Goal: Find contact information: Obtain details needed to contact an individual or organization

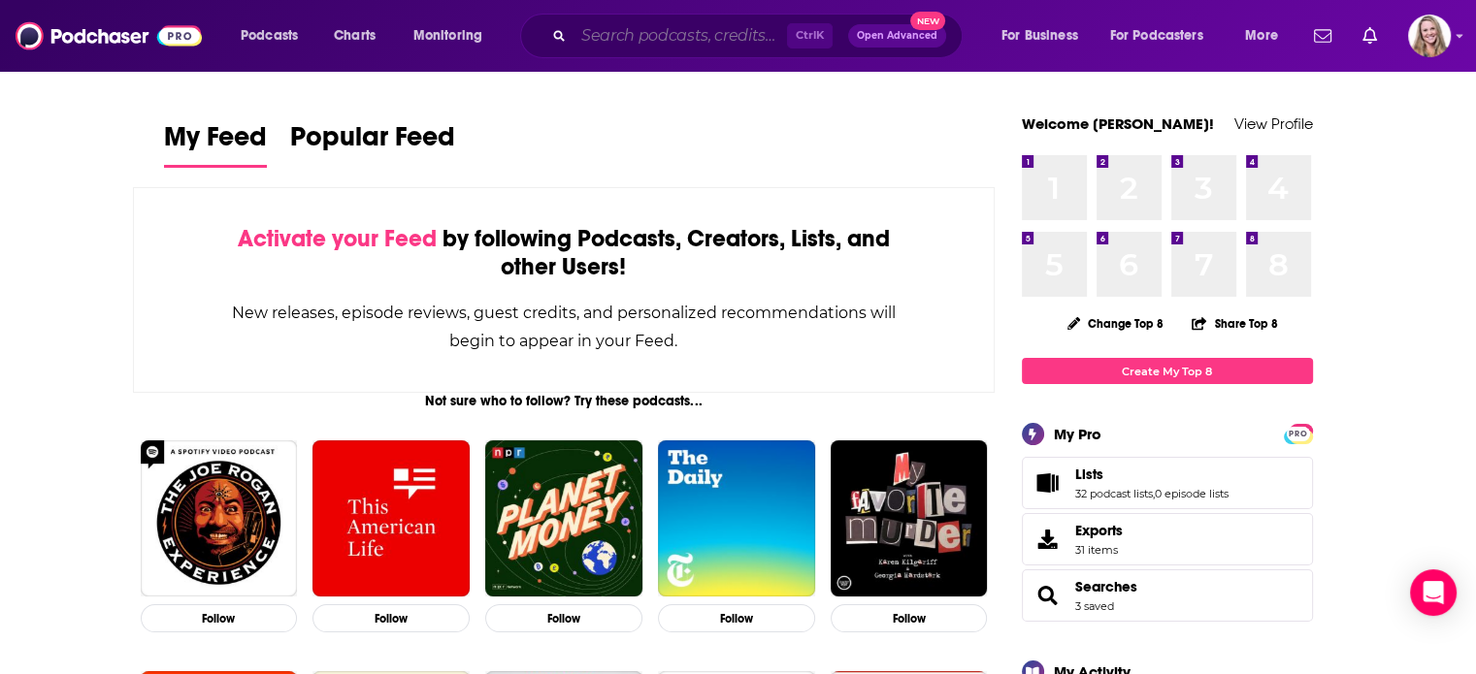
click at [627, 31] on input "Search podcasts, credits, & more..." at bounding box center [681, 35] width 214 height 31
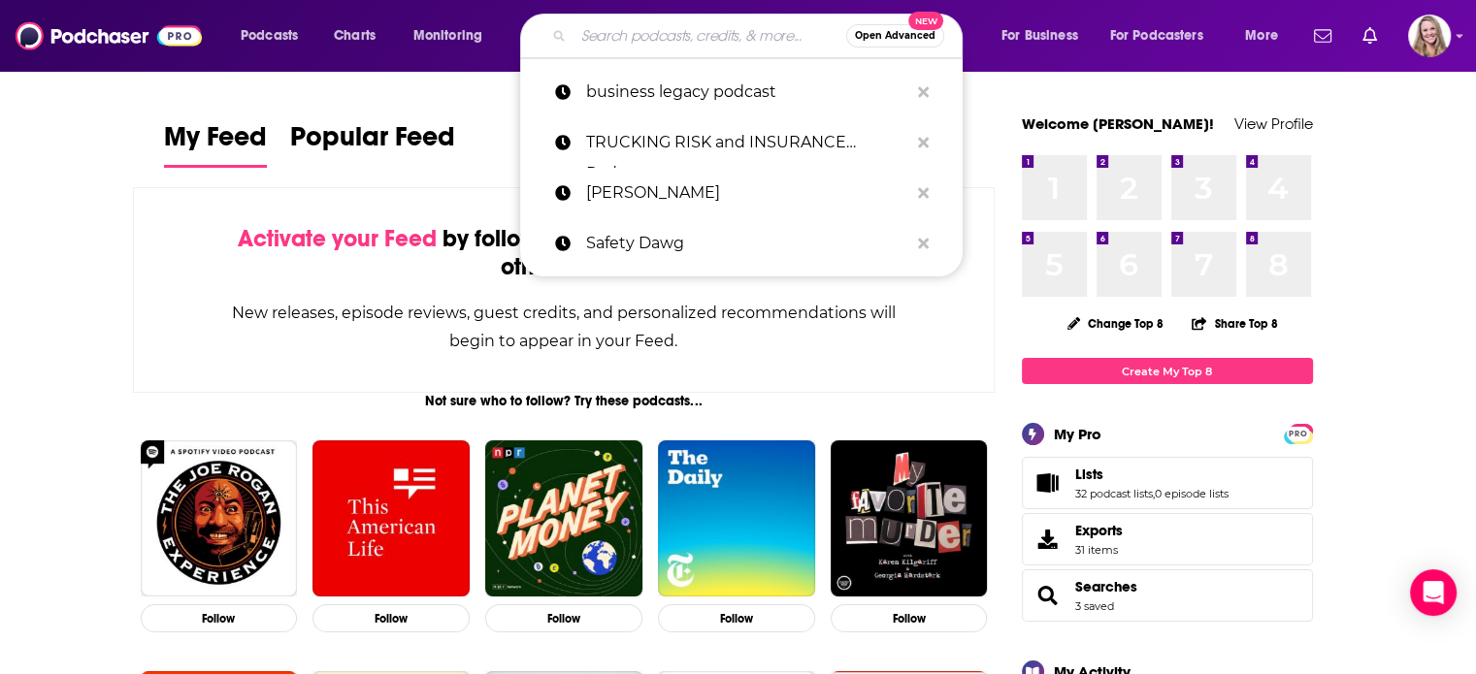
paste input "Saving with [PERSON_NAME] Radio and Podcast Show,"
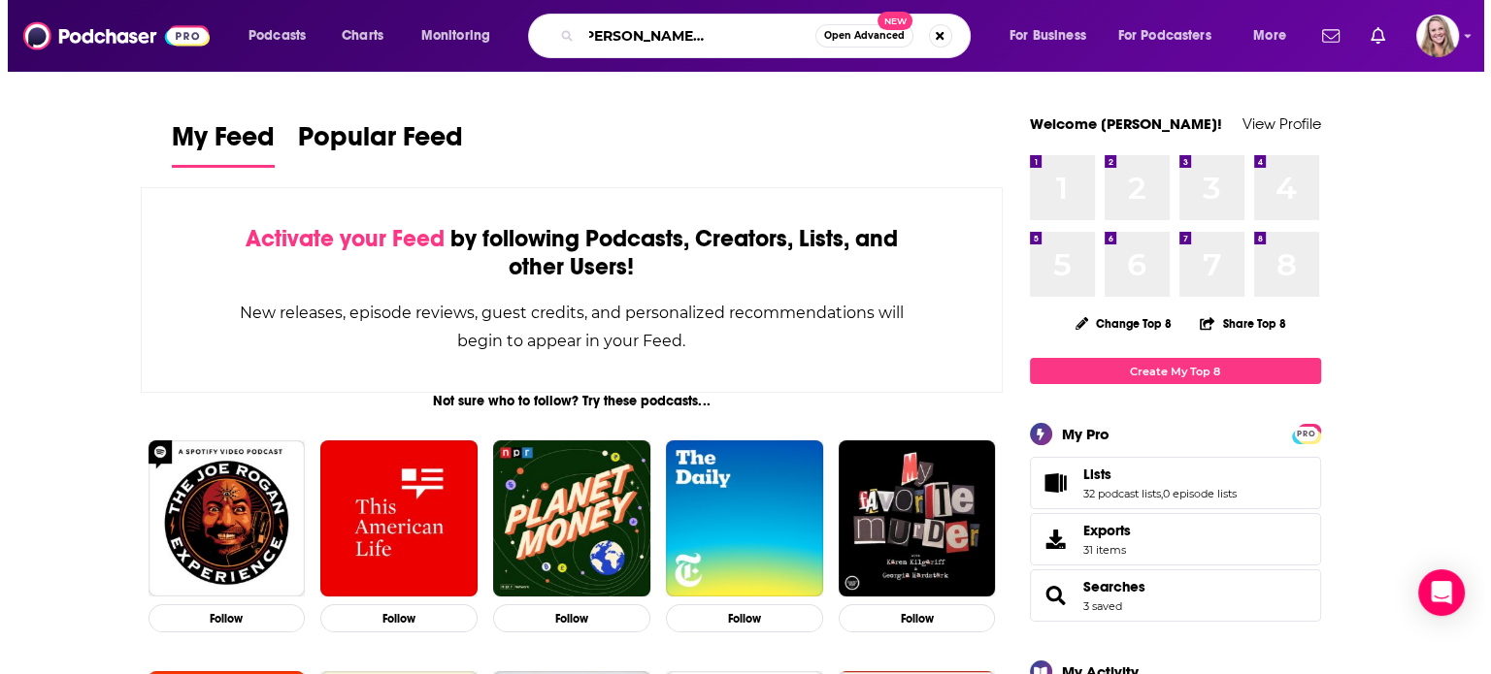
scroll to position [0, 94]
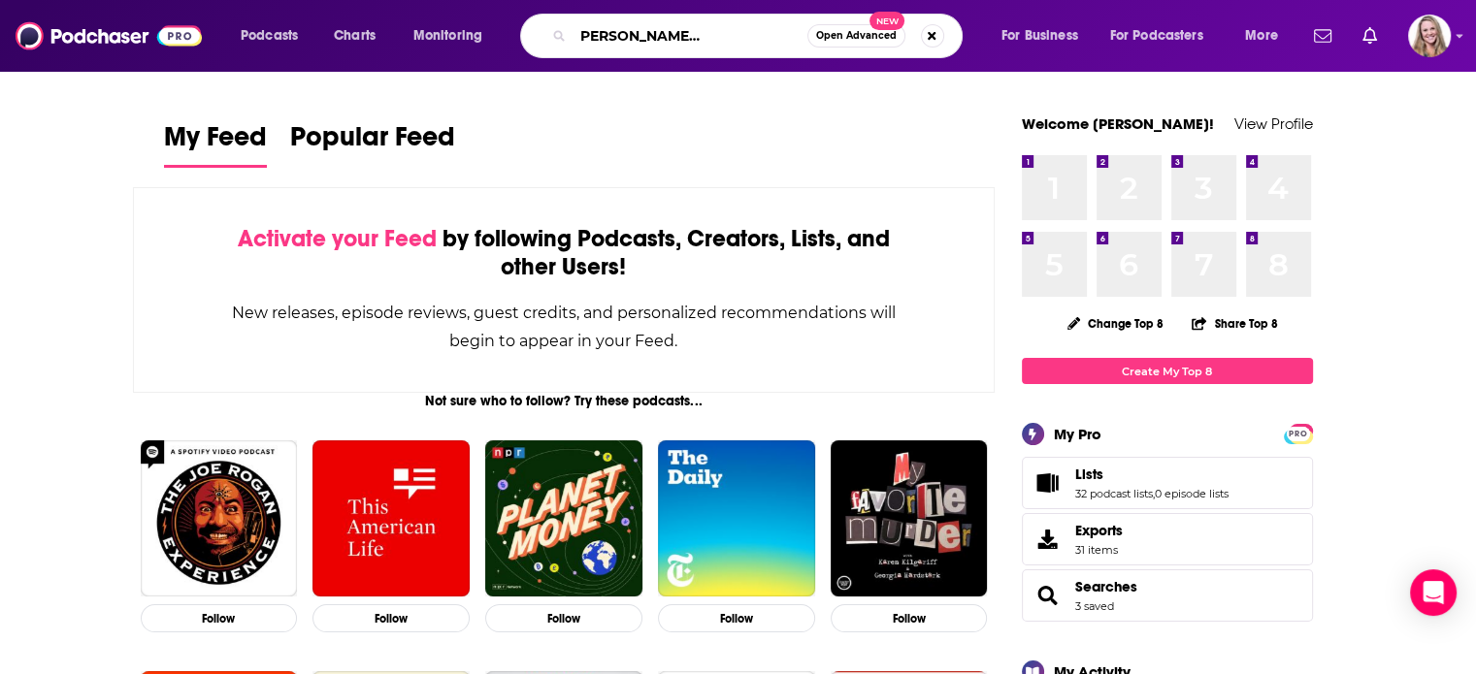
type input "Saving with [PERSON_NAME] Radio and Podcast Show,"
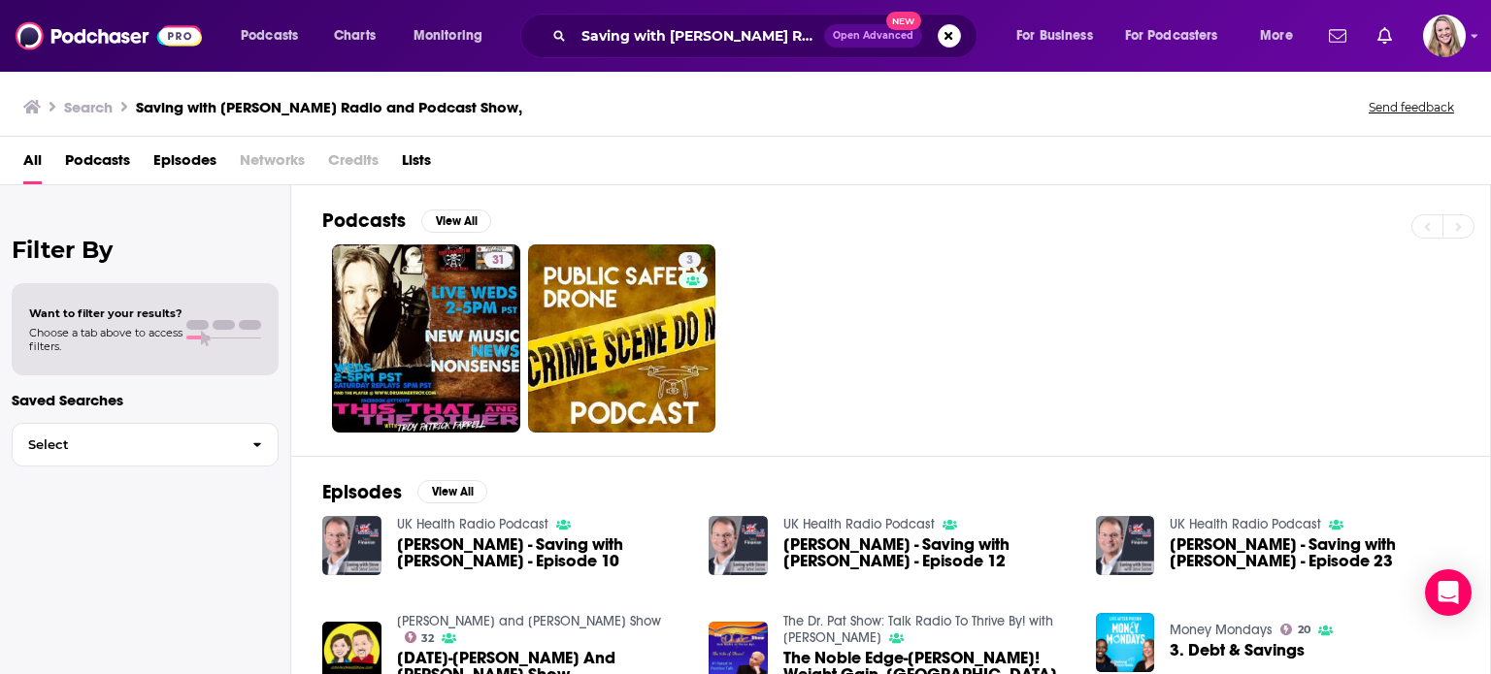
click at [547, 544] on span "[PERSON_NAME] - Saving with [PERSON_NAME] - Episode 10" at bounding box center [541, 553] width 289 height 33
click at [724, 28] on input "Saving with [PERSON_NAME] Radio and Podcast Show," at bounding box center [699, 35] width 250 height 31
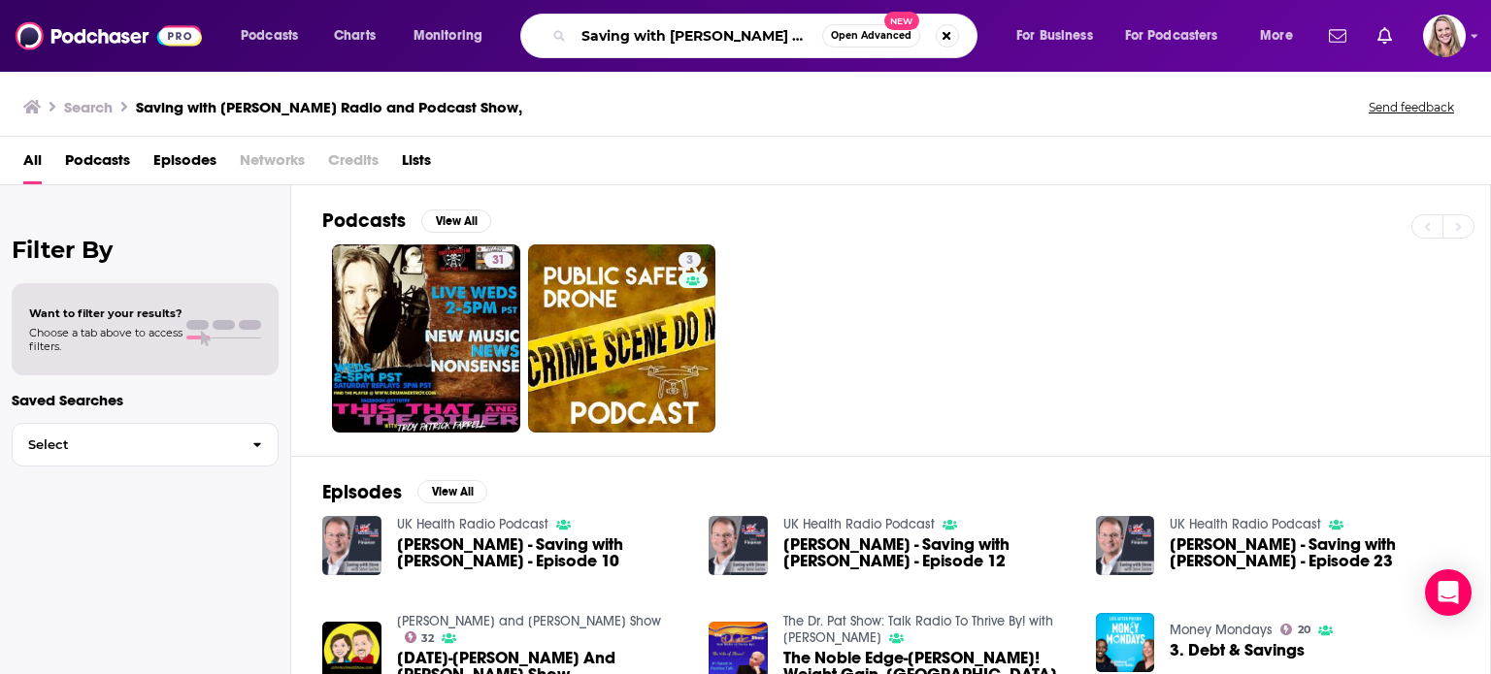
scroll to position [0, 80]
drag, startPoint x: 707, startPoint y: 41, endPoint x: 877, endPoint y: 41, distance: 169.8
click at [877, 41] on div "Saving with [PERSON_NAME] Radio and Podcast Show, Open Advanced New" at bounding box center [748, 36] width 457 height 45
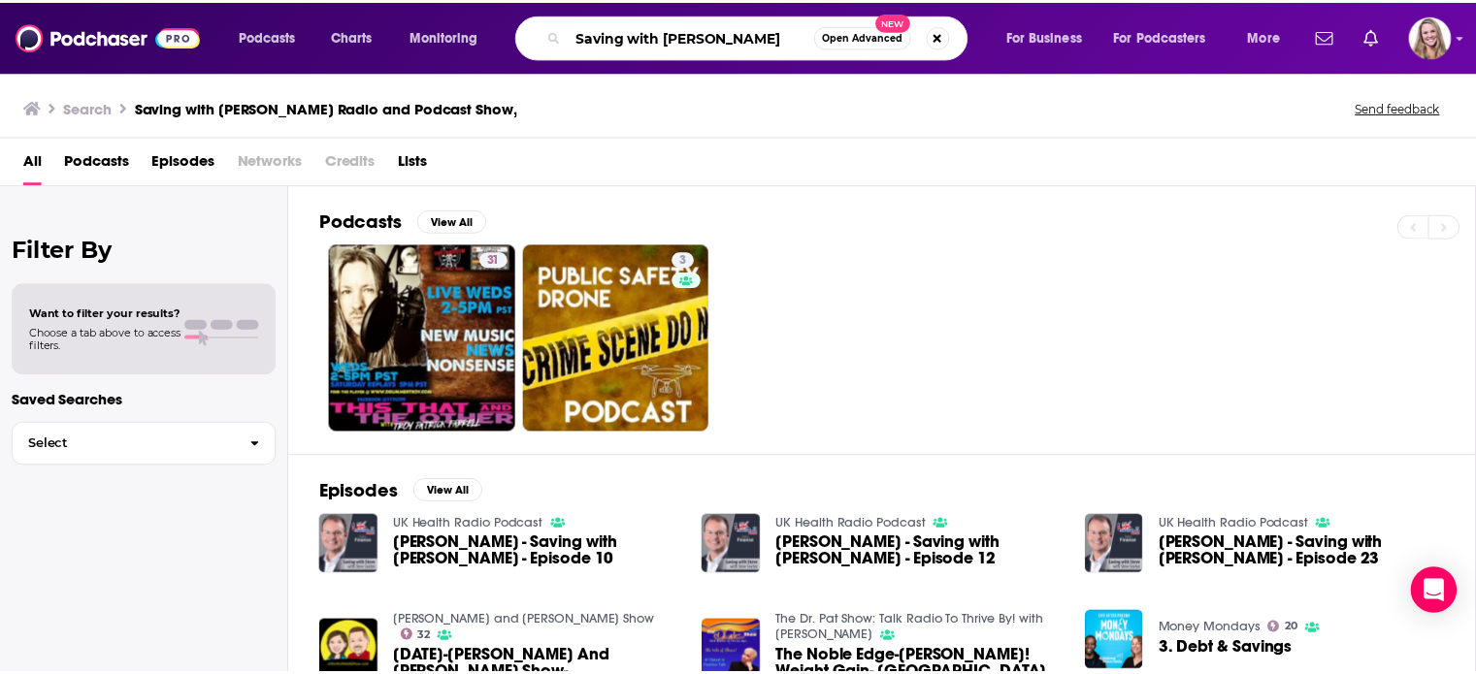
scroll to position [0, 0]
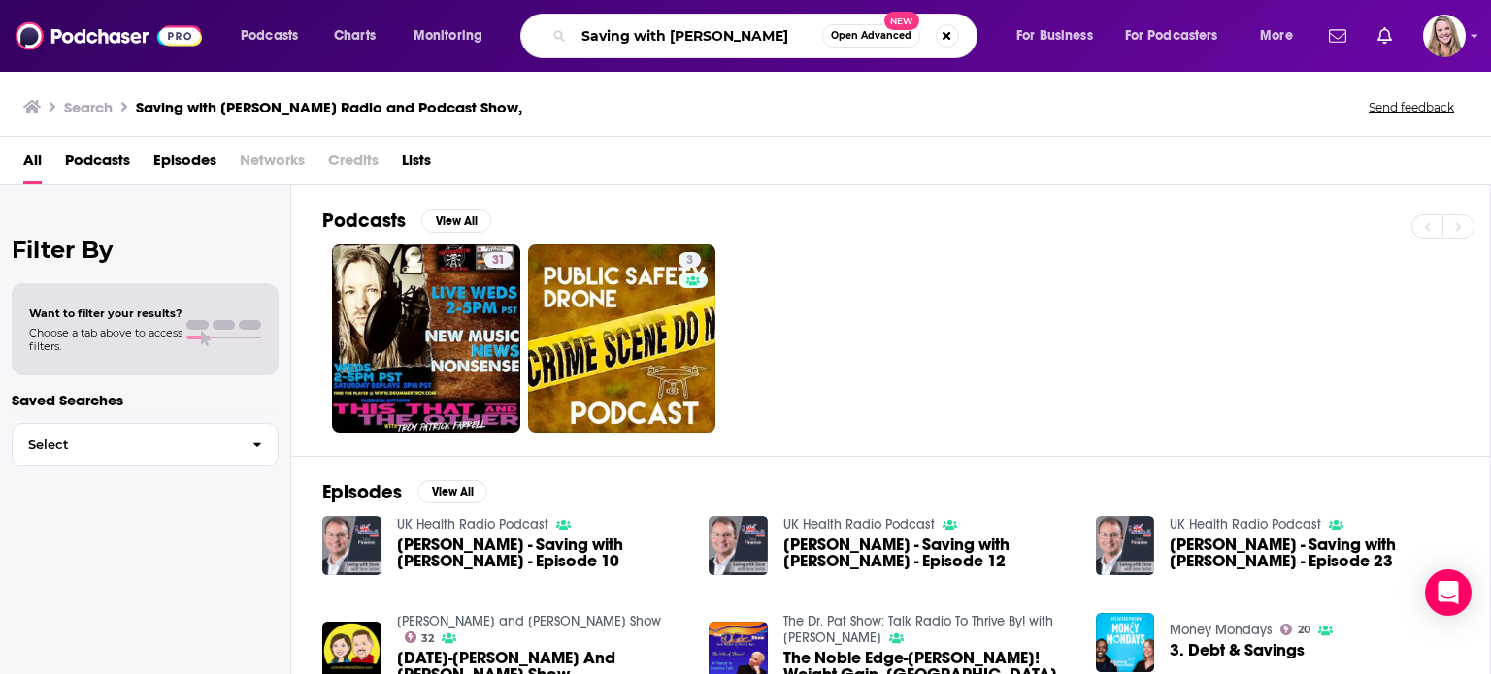
type input "Saving with [PERSON_NAME]"
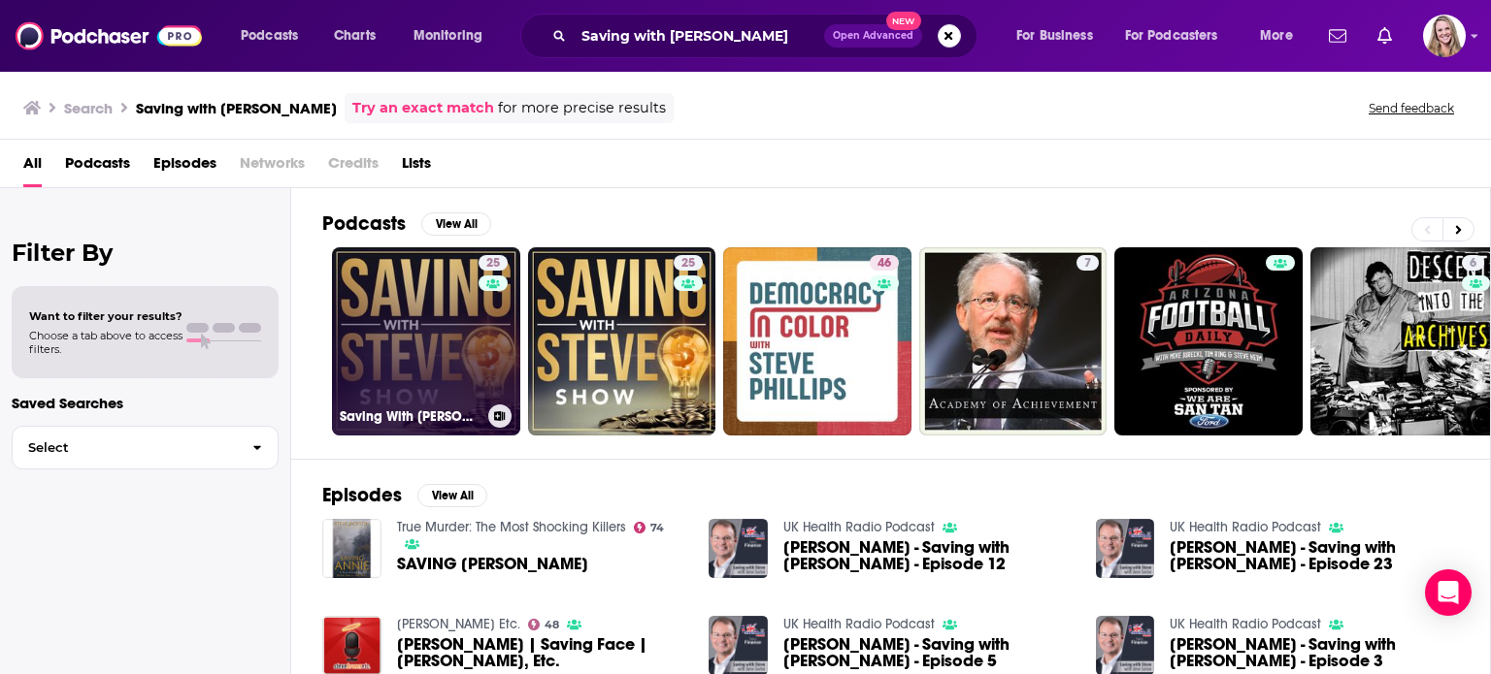
click at [423, 345] on link "25 Saving With [PERSON_NAME]" at bounding box center [426, 341] width 188 height 188
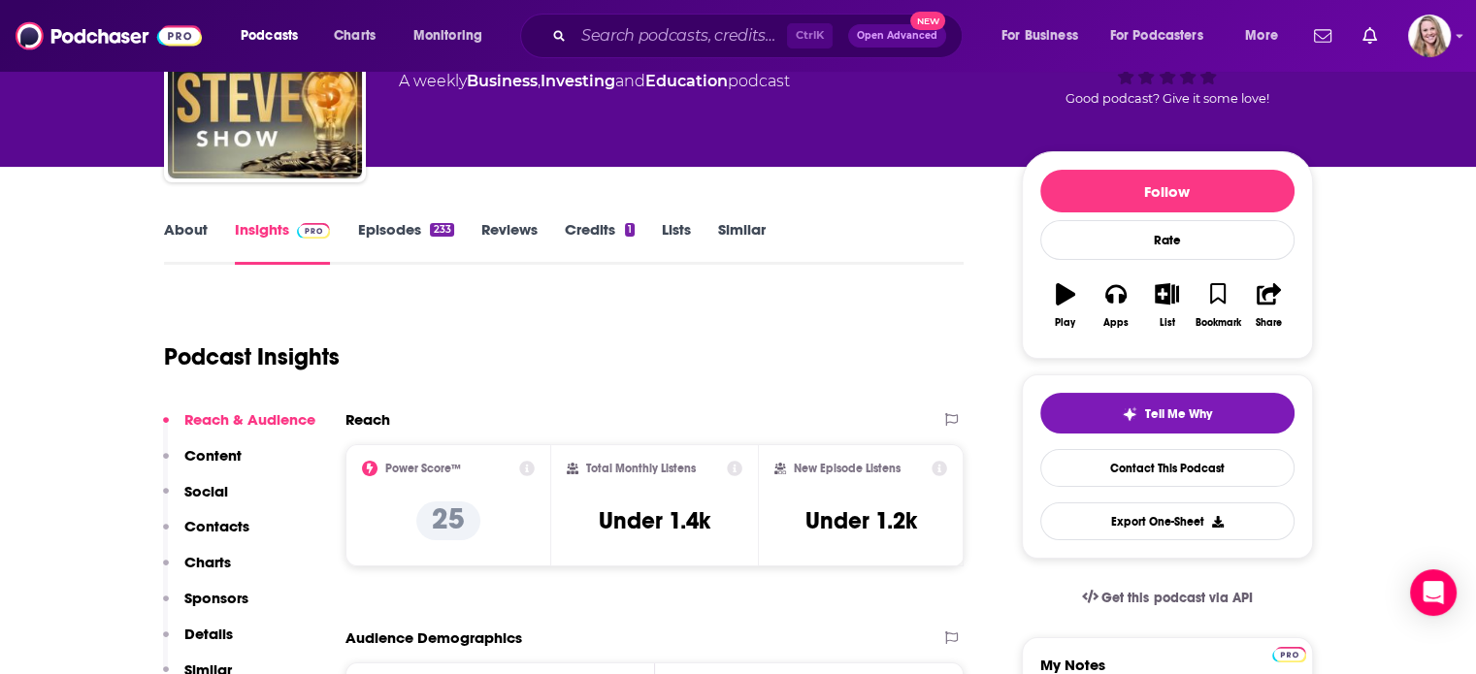
scroll to position [97, 0]
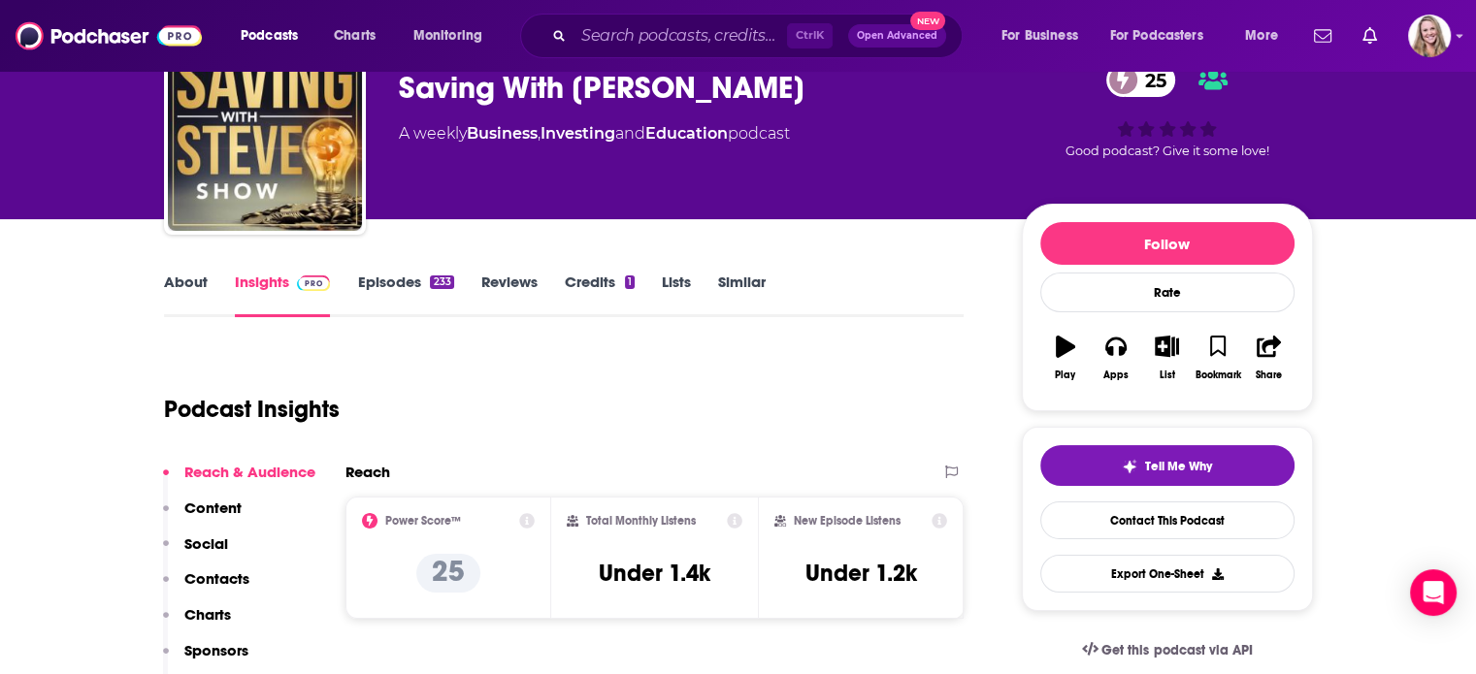
click at [184, 278] on link "About" at bounding box center [186, 295] width 44 height 45
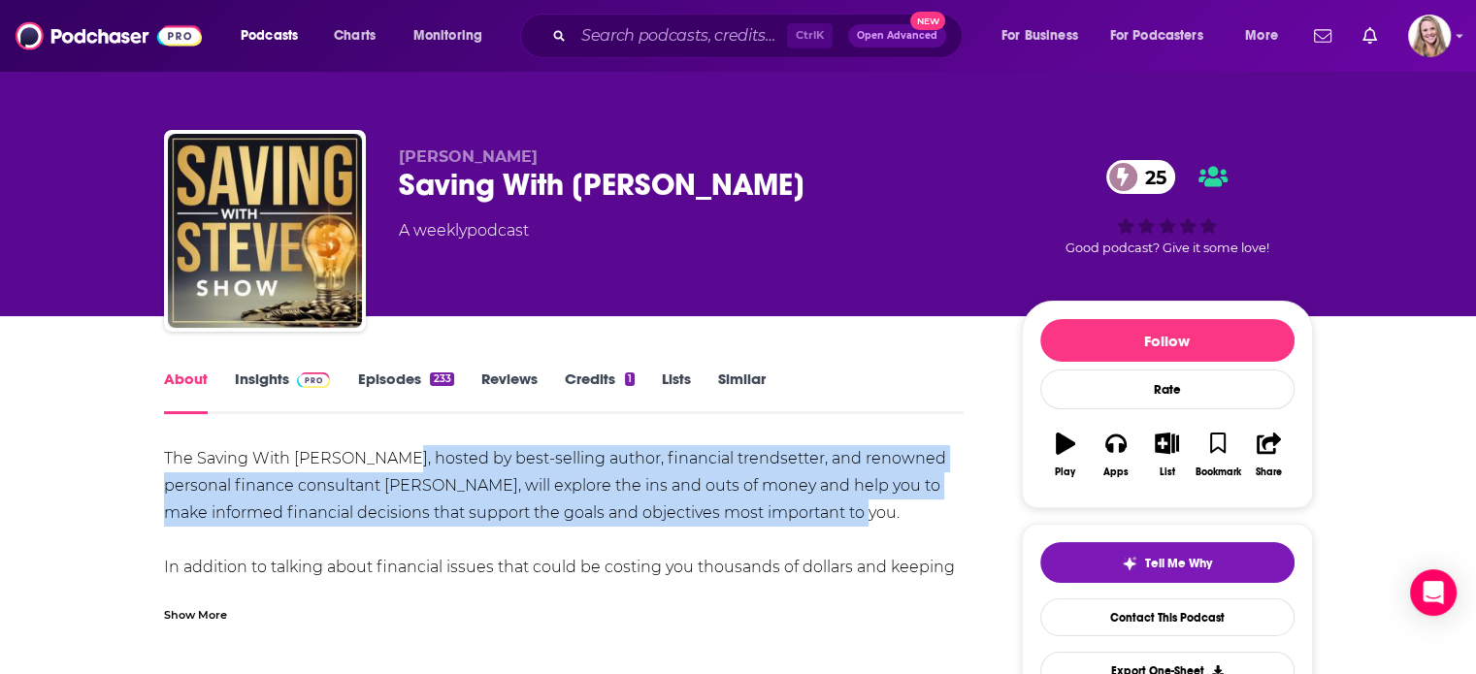
drag, startPoint x: 862, startPoint y: 510, endPoint x: 389, endPoint y: 467, distance: 474.6
click at [389, 467] on div "The Saving With [PERSON_NAME], hosted by best-selling author, financial trendse…" at bounding box center [564, 553] width 801 height 217
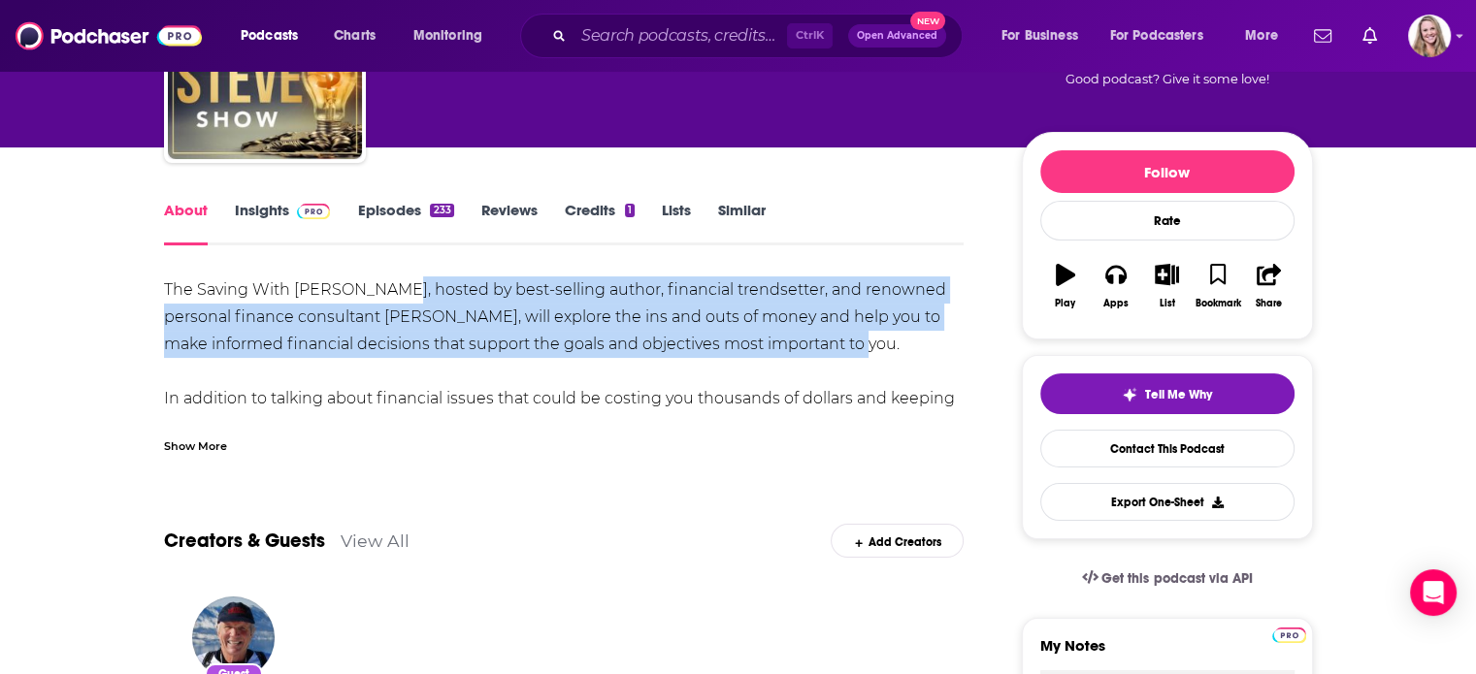
scroll to position [97, 0]
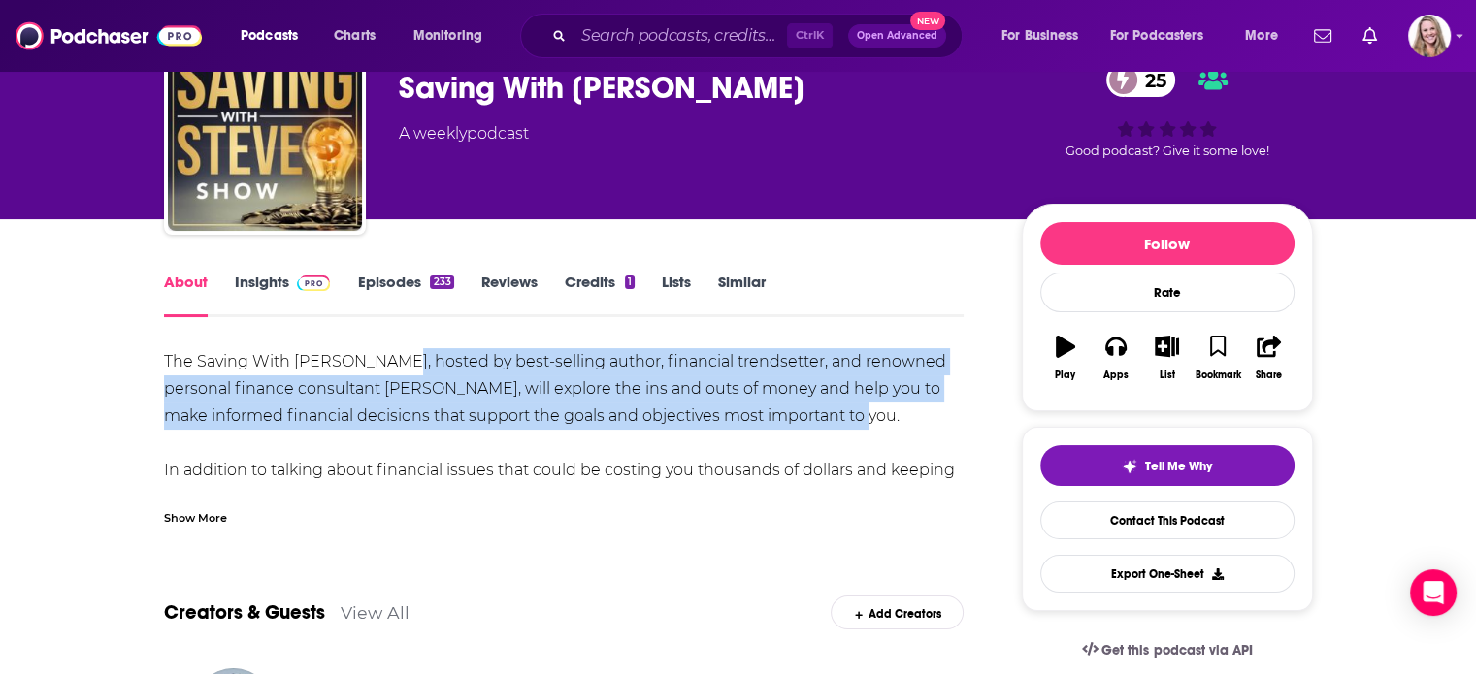
click at [304, 281] on img at bounding box center [314, 284] width 34 height 16
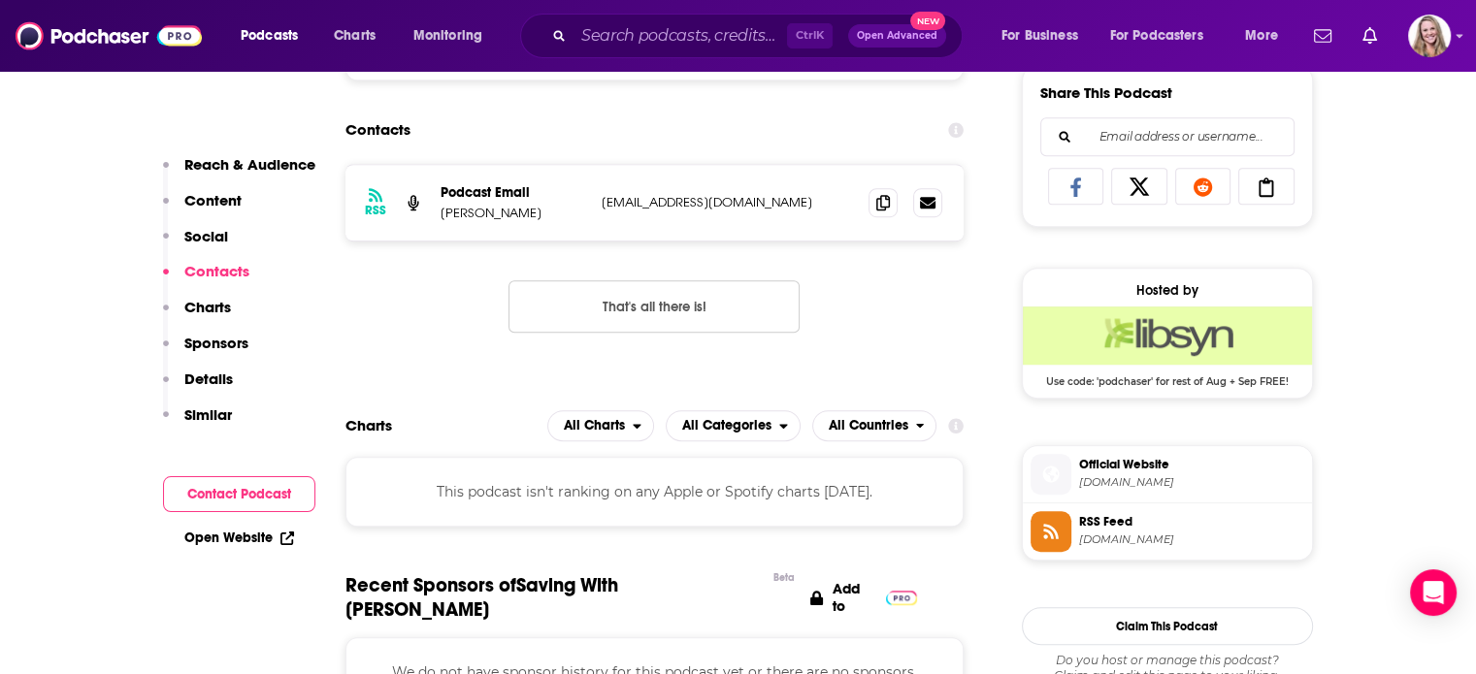
scroll to position [1068, 0]
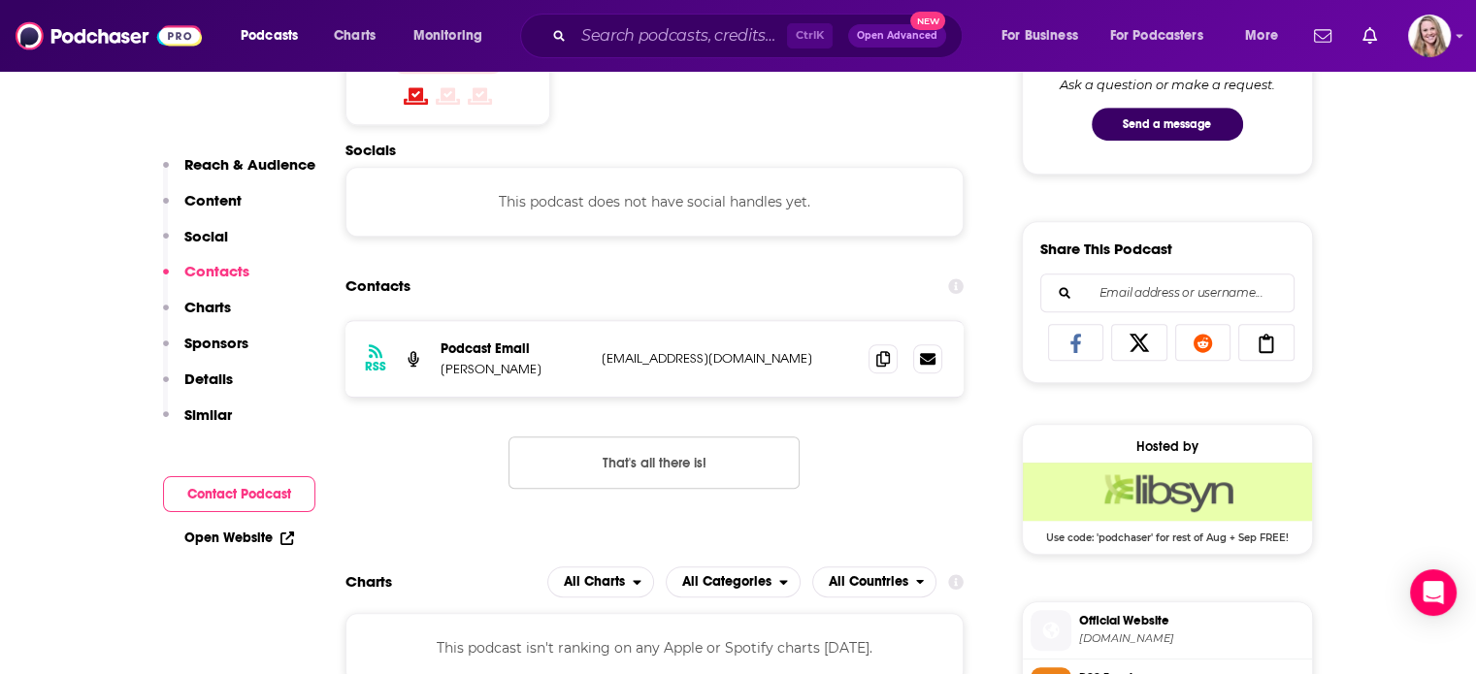
drag, startPoint x: 813, startPoint y: 364, endPoint x: 581, endPoint y: 364, distance: 231.9
click at [0, 0] on div "Podcast Email [PERSON_NAME] [EMAIL_ADDRESS][DOMAIN_NAME] [EMAIL_ADDRESS][DOMAIN…" at bounding box center [0, 0] width 0 height 0
copy div "[EMAIL_ADDRESS][DOMAIN_NAME]"
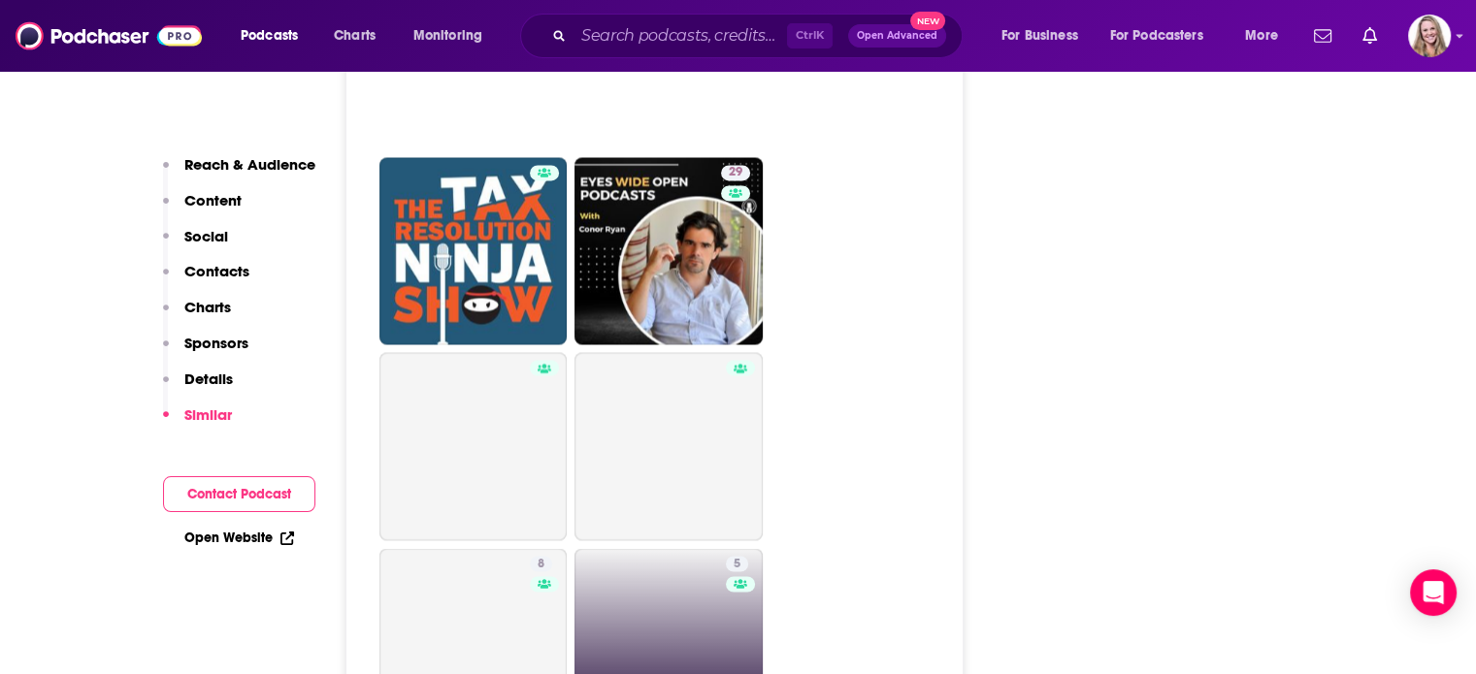
scroll to position [3688, 0]
